Goal: Task Accomplishment & Management: Manage account settings

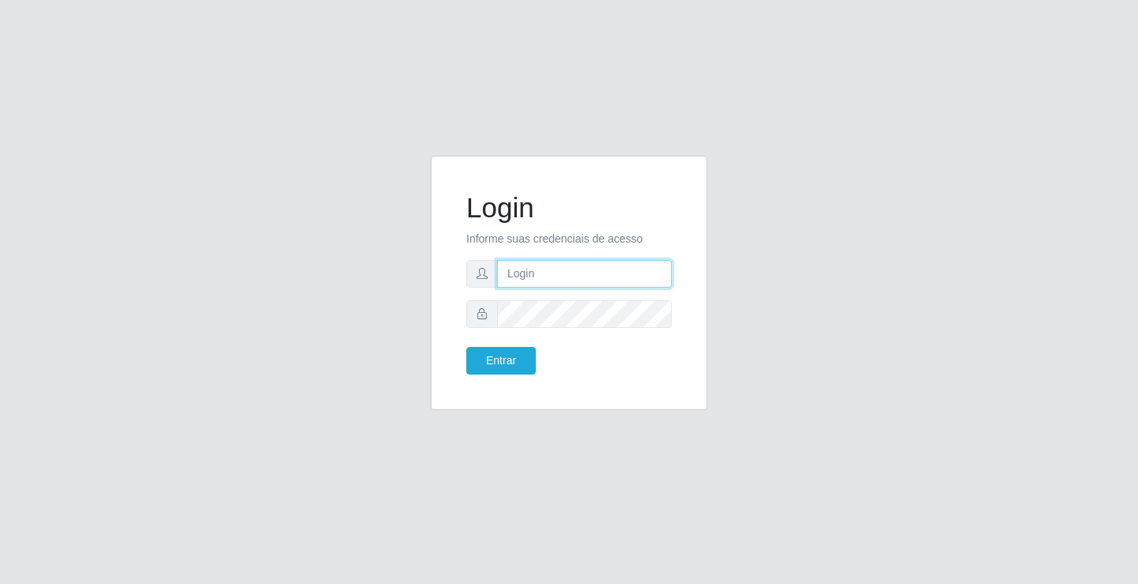
click at [547, 277] on input "text" at bounding box center [584, 274] width 175 height 28
type input "7"
click at [466, 347] on button "Entrar" at bounding box center [501, 361] width 70 height 28
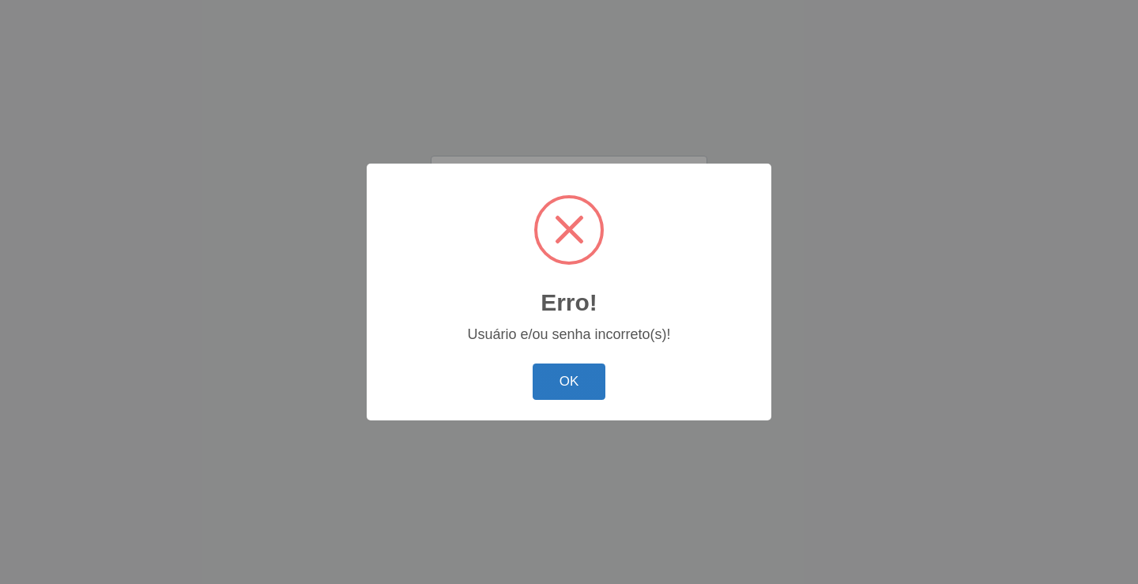
click at [558, 384] on button "OK" at bounding box center [568, 381] width 73 height 37
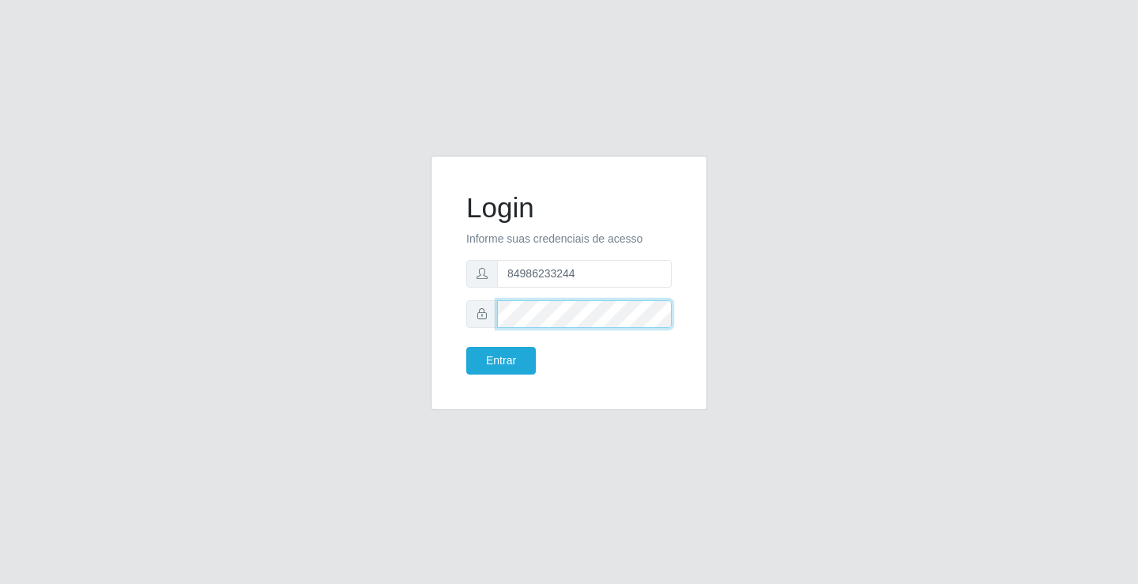
click at [311, 292] on div "Login Informe suas credenciais de acesso 84986233244 Entrar" at bounding box center [569, 292] width 901 height 273
click at [466, 347] on button "Entrar" at bounding box center [501, 361] width 70 height 28
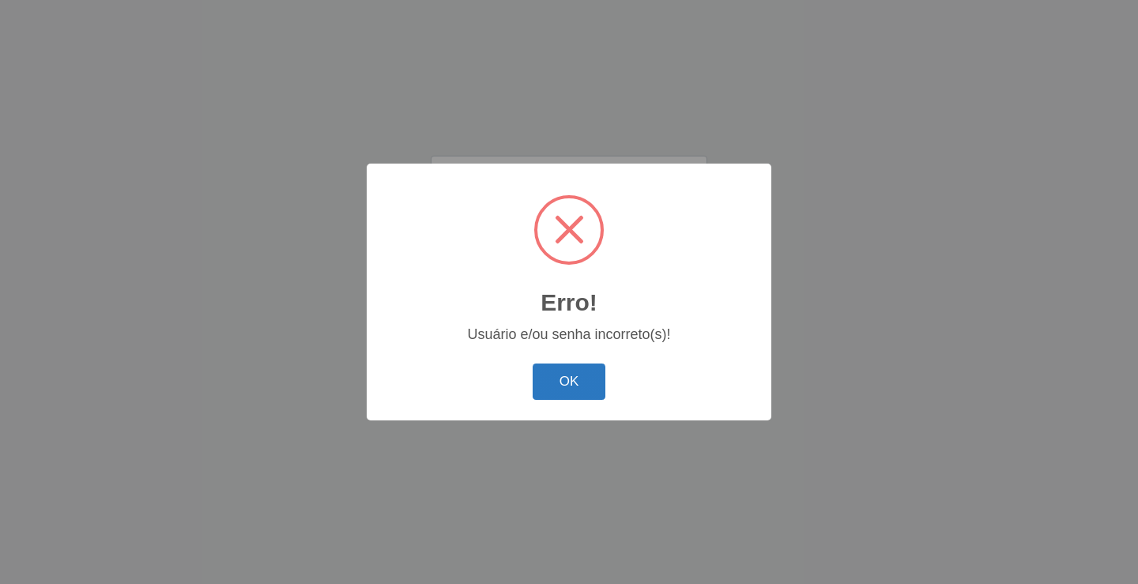
click at [559, 388] on button "OK" at bounding box center [568, 381] width 73 height 37
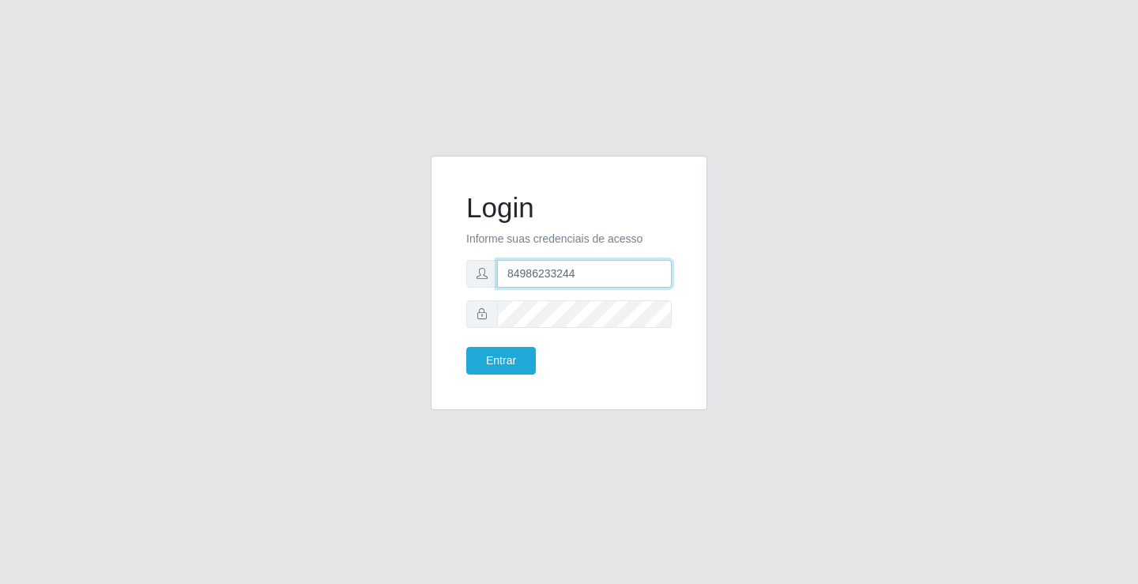
drag, startPoint x: 582, startPoint y: 269, endPoint x: 429, endPoint y: 253, distance: 154.1
click at [423, 259] on div "Login Informe suas credenciais de acesso 84986233244 Entrar" at bounding box center [569, 292] width 300 height 273
type input "71180489411"
click at [421, 314] on div "Login Informe suas credenciais de acesso 71180489411 Entrar" at bounding box center [569, 292] width 300 height 273
click at [481, 310] on icon at bounding box center [481, 313] width 11 height 11
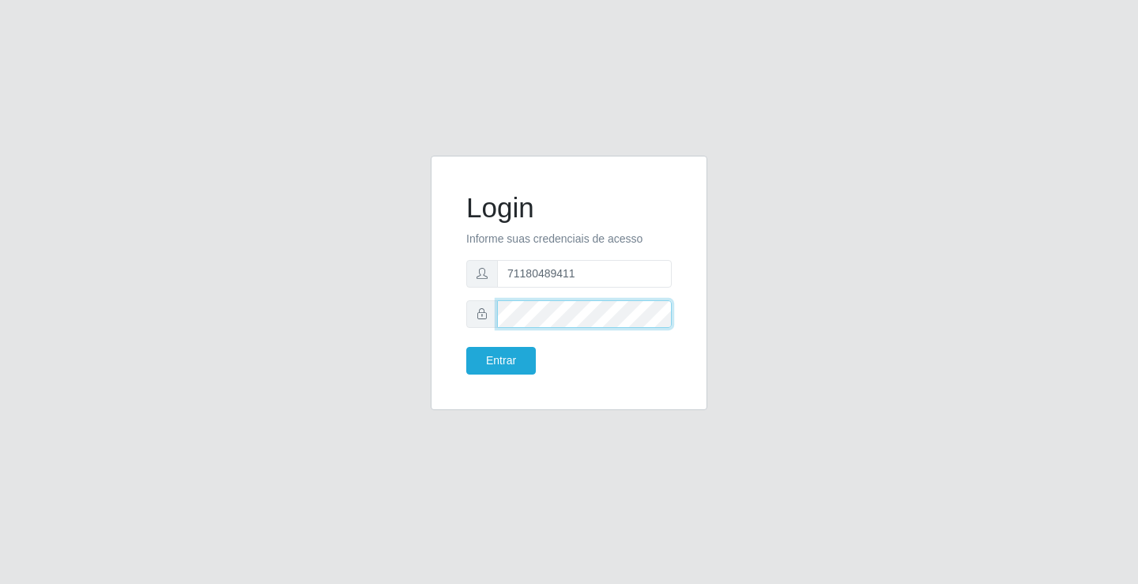
click at [423, 314] on div "Login Informe suas credenciais de acesso 71180489411 Entrar" at bounding box center [569, 292] width 300 height 273
click at [469, 295] on form "Login Informe suas credenciais de acesso 71180489411 Entrar" at bounding box center [568, 282] width 205 height 183
click at [450, 303] on div "Login Informe suas credenciais de acesso 71180489411 Entrar" at bounding box center [569, 283] width 277 height 254
click at [466, 347] on button "Entrar" at bounding box center [501, 361] width 70 height 28
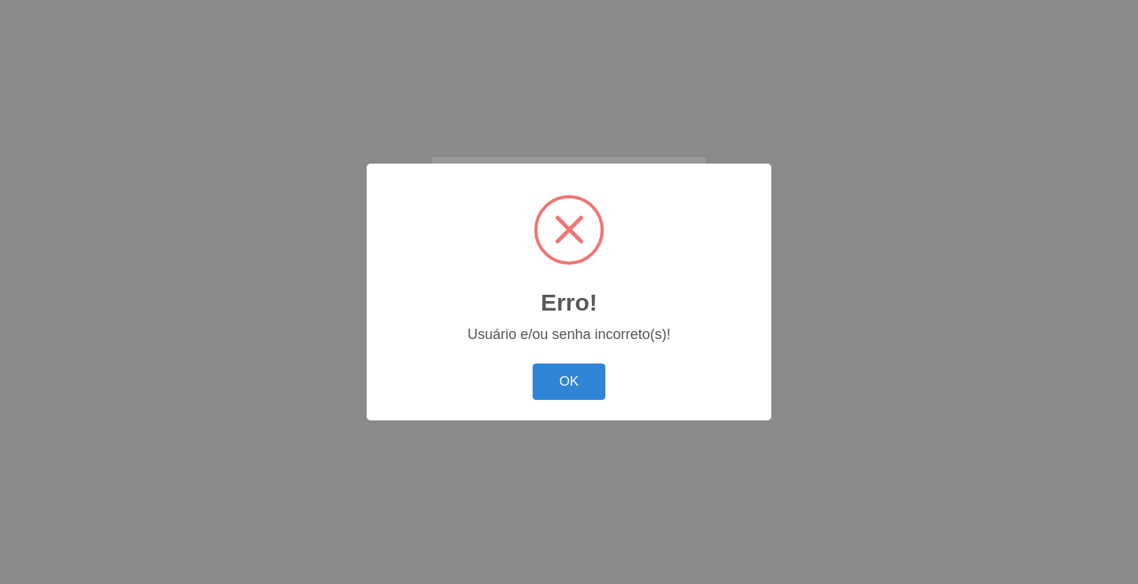
click at [517, 356] on div "Erro! × Usuário e/ou senha incorreto(s)! OK Cancel" at bounding box center [569, 292] width 404 height 256
click at [581, 382] on button "OK" at bounding box center [568, 381] width 73 height 37
